Goal: Book appointment/travel/reservation

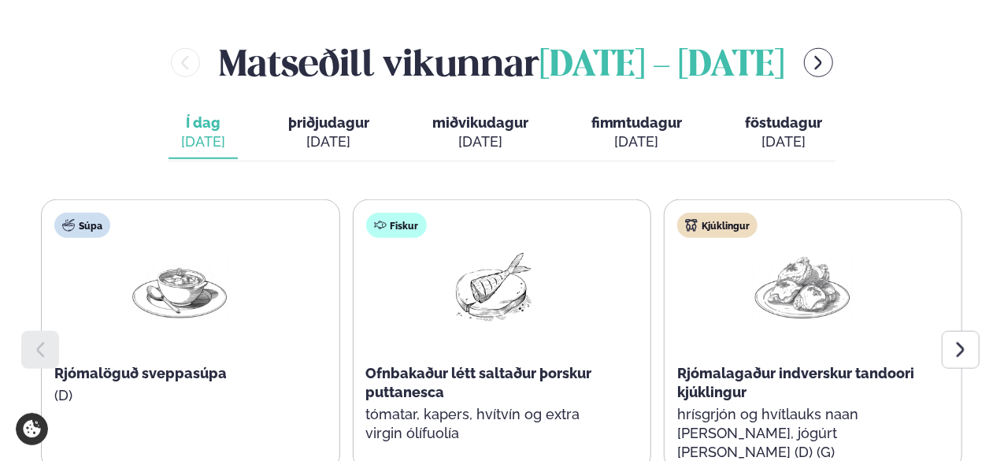
scroll to position [704, 0]
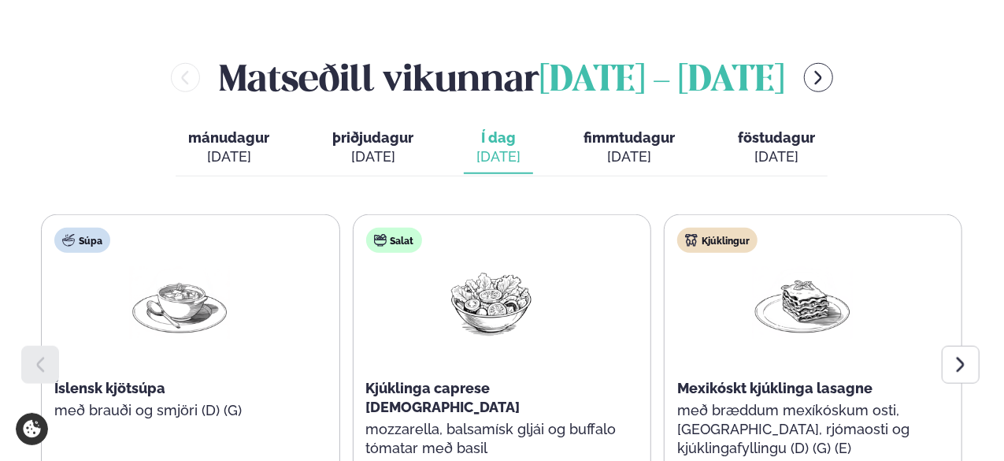
scroll to position [688, 0]
click at [957, 354] on icon at bounding box center [960, 363] width 19 height 19
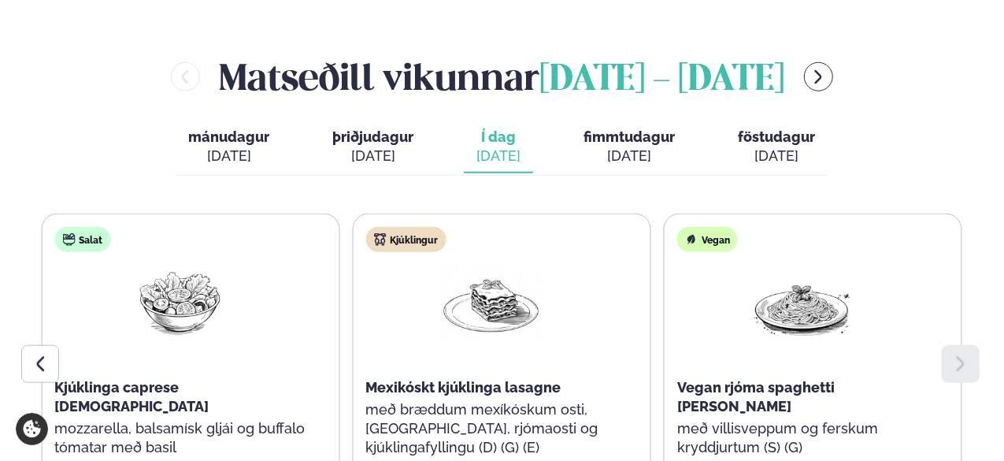
click at [762, 147] on div "[DATE]" at bounding box center [776, 156] width 77 height 19
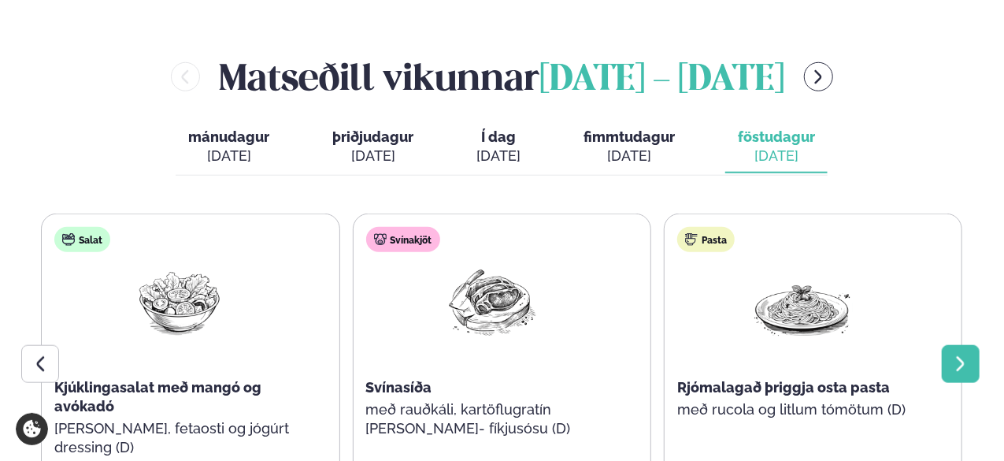
click at [956, 354] on icon at bounding box center [960, 363] width 19 height 19
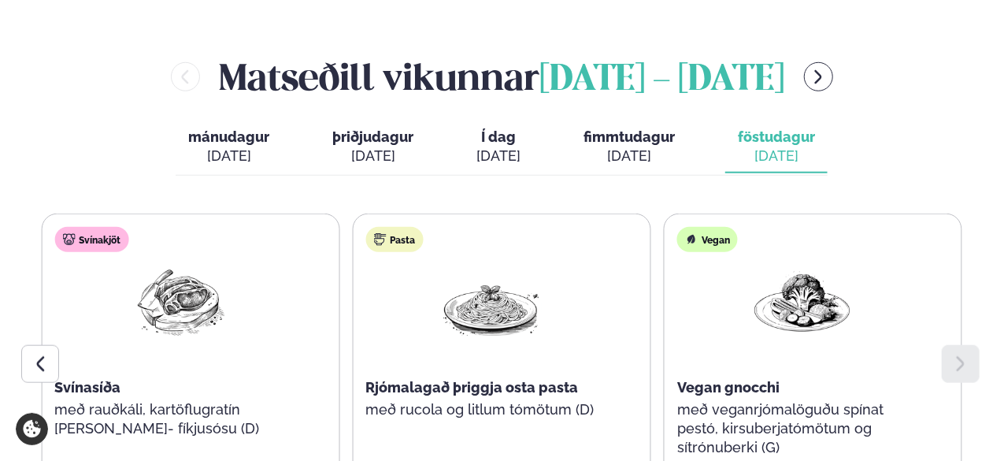
click at [613, 128] on span "fimmtudagur" at bounding box center [629, 136] width 91 height 17
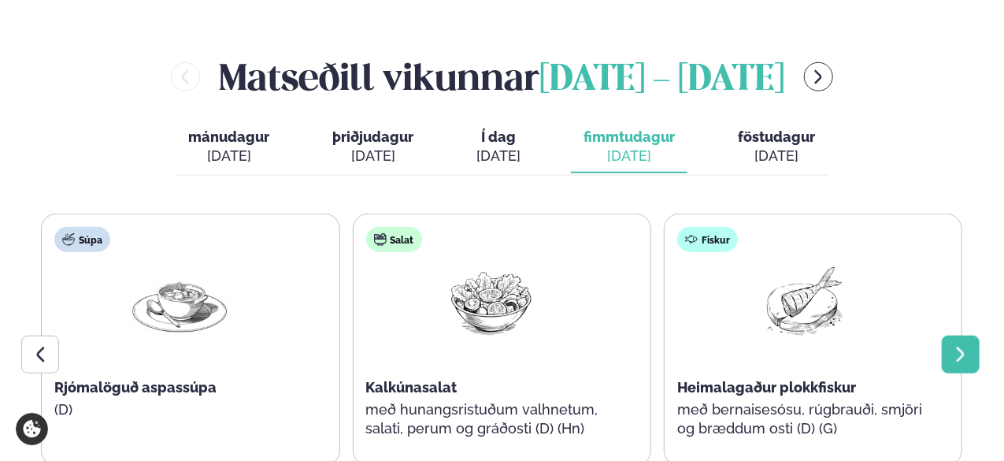
click at [959, 345] on icon at bounding box center [960, 354] width 19 height 19
